Goal: Task Accomplishment & Management: Manage account settings

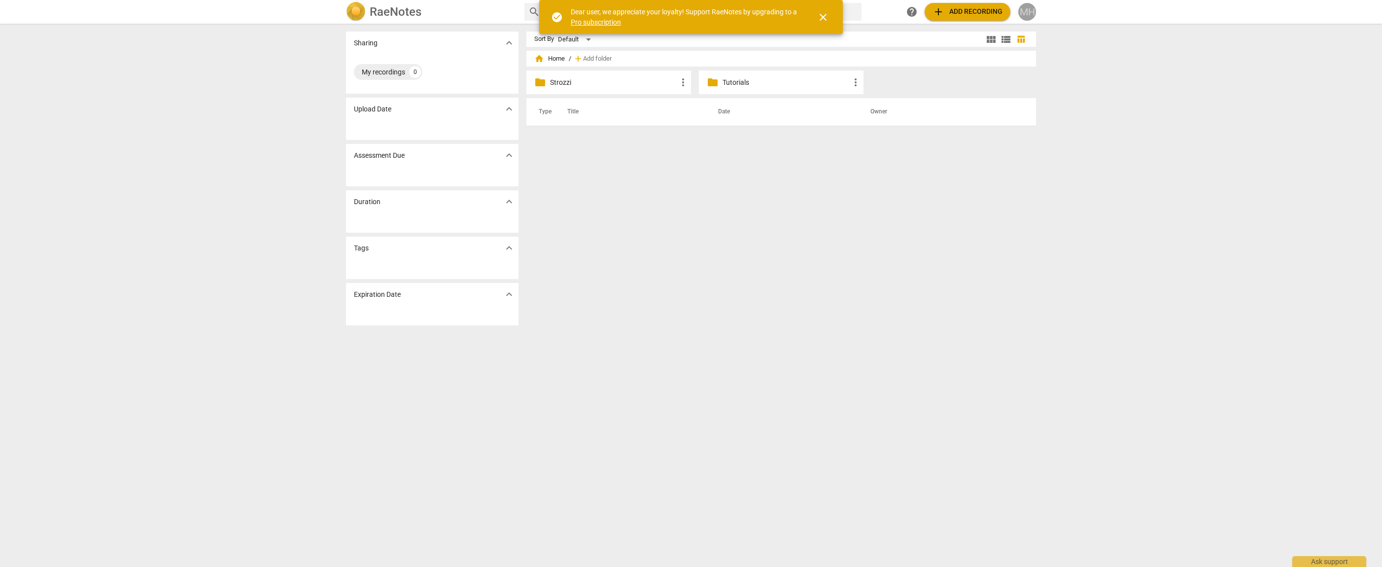
click at [1028, 13] on div "MH" at bounding box center [1027, 12] width 18 height 18
click at [1044, 236] on li "Logout" at bounding box center [1055, 239] width 75 height 24
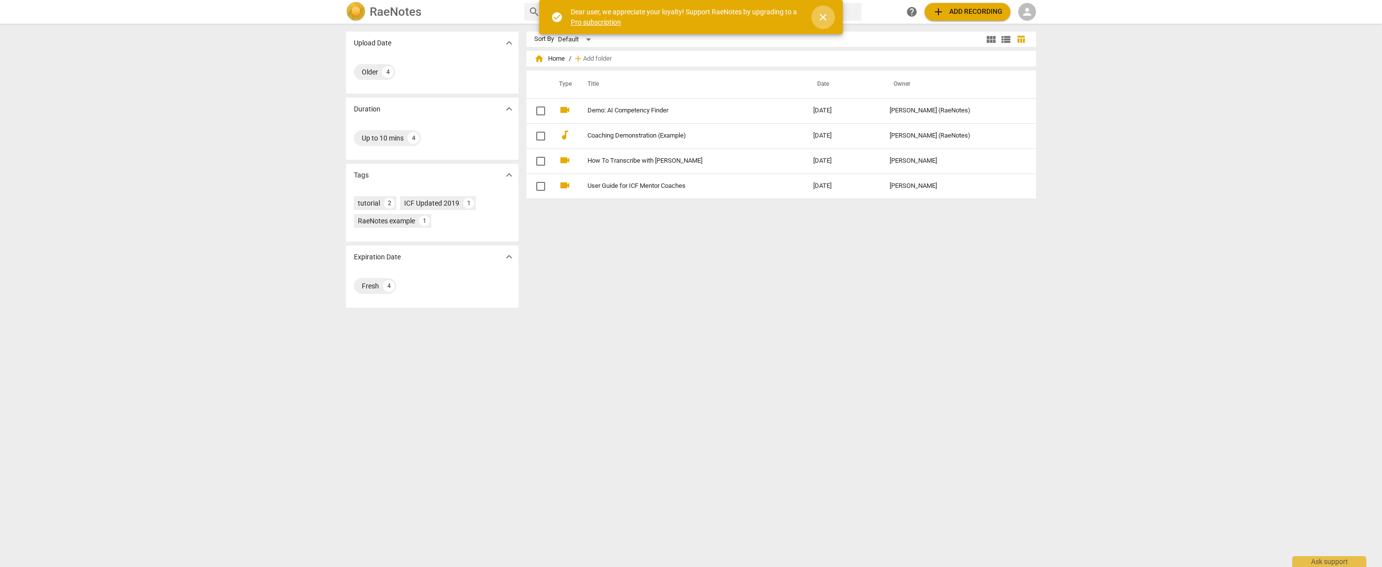
click at [821, 16] on span "close" at bounding box center [823, 17] width 12 height 12
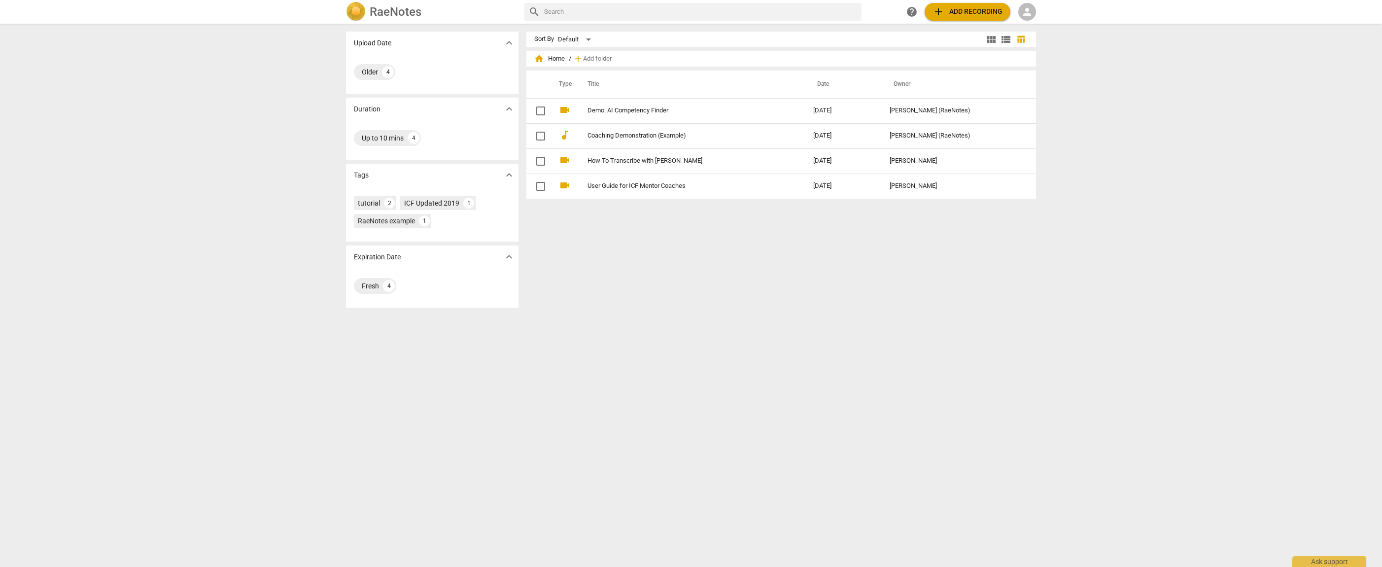
click at [1021, 13] on span "person" at bounding box center [1027, 12] width 12 height 12
